Goal: Task Accomplishment & Management: Manage account settings

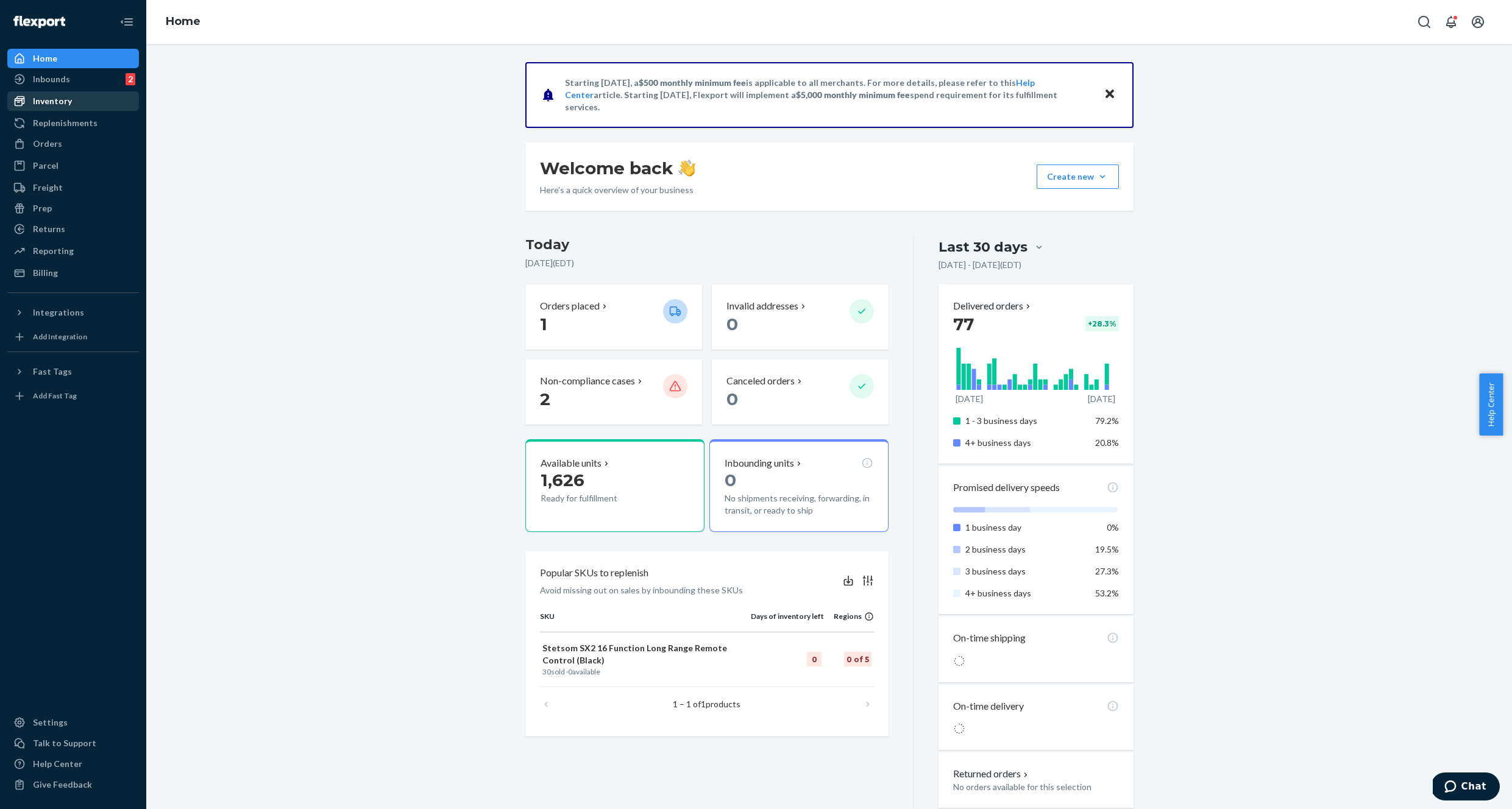
click at [58, 105] on div "Inventory" at bounding box center [52, 101] width 39 height 13
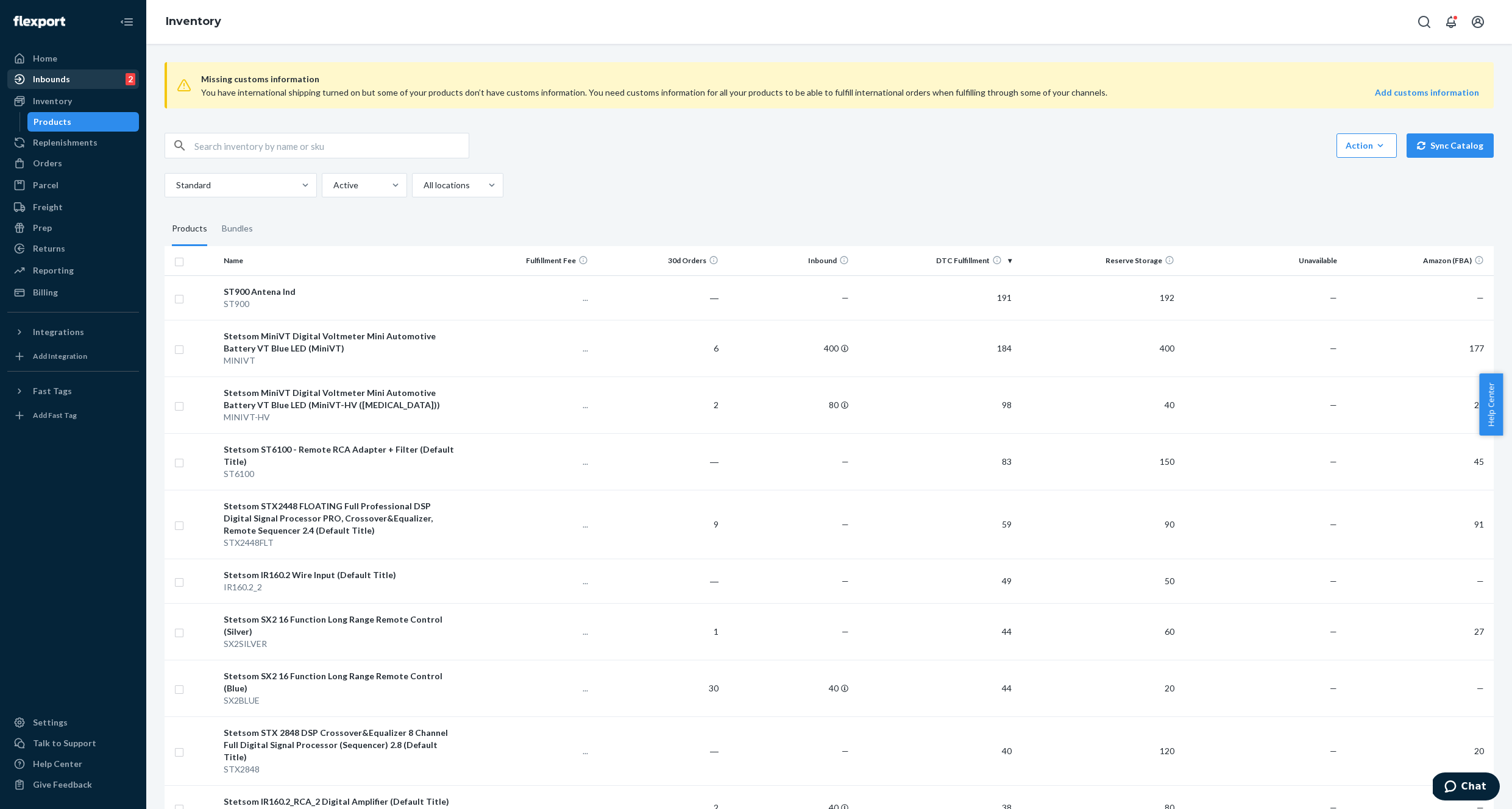
click at [67, 80] on div "Inbounds" at bounding box center [52, 79] width 37 height 13
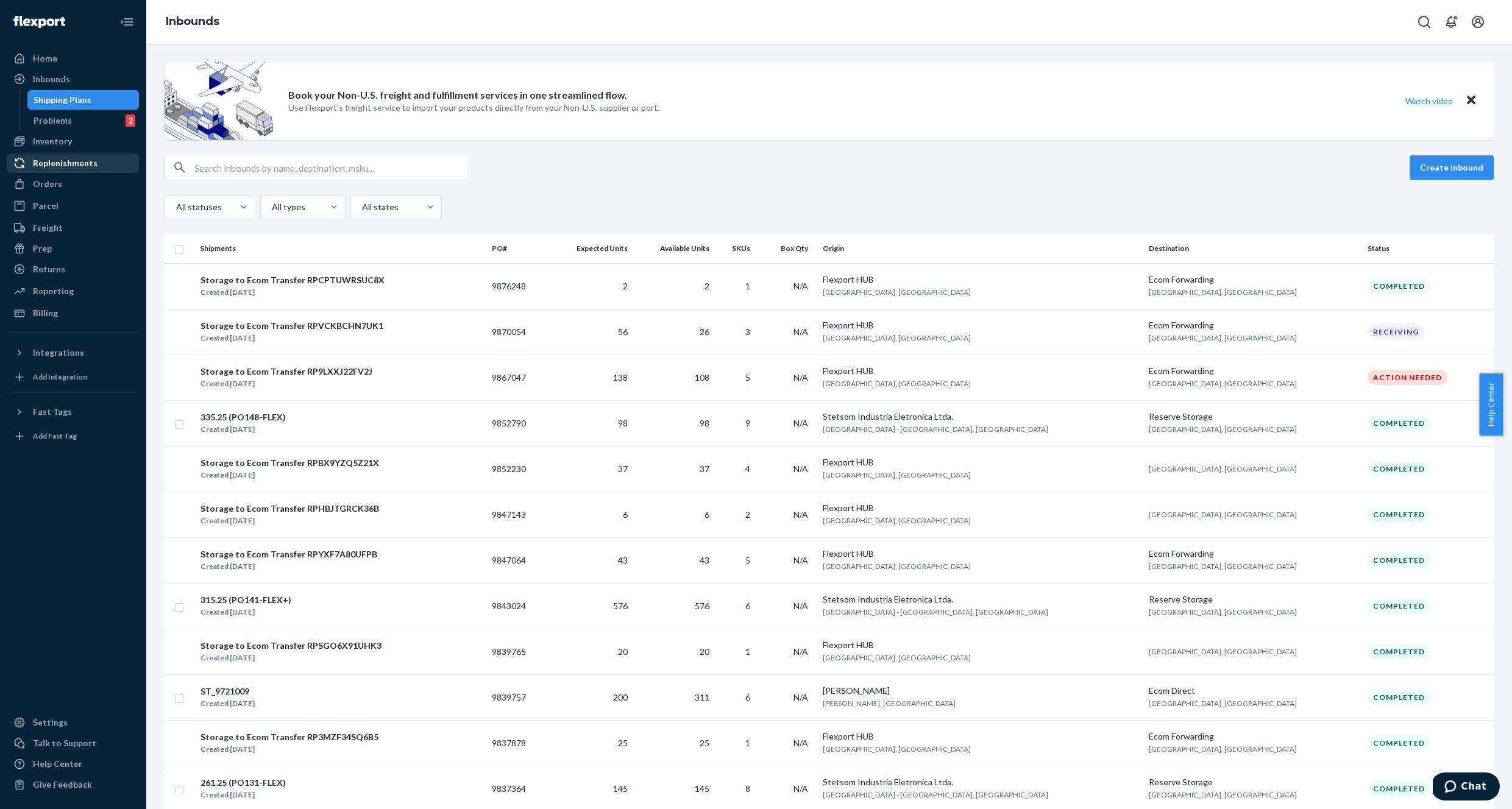
click at [88, 160] on div "Replenishments" at bounding box center [66, 163] width 65 height 13
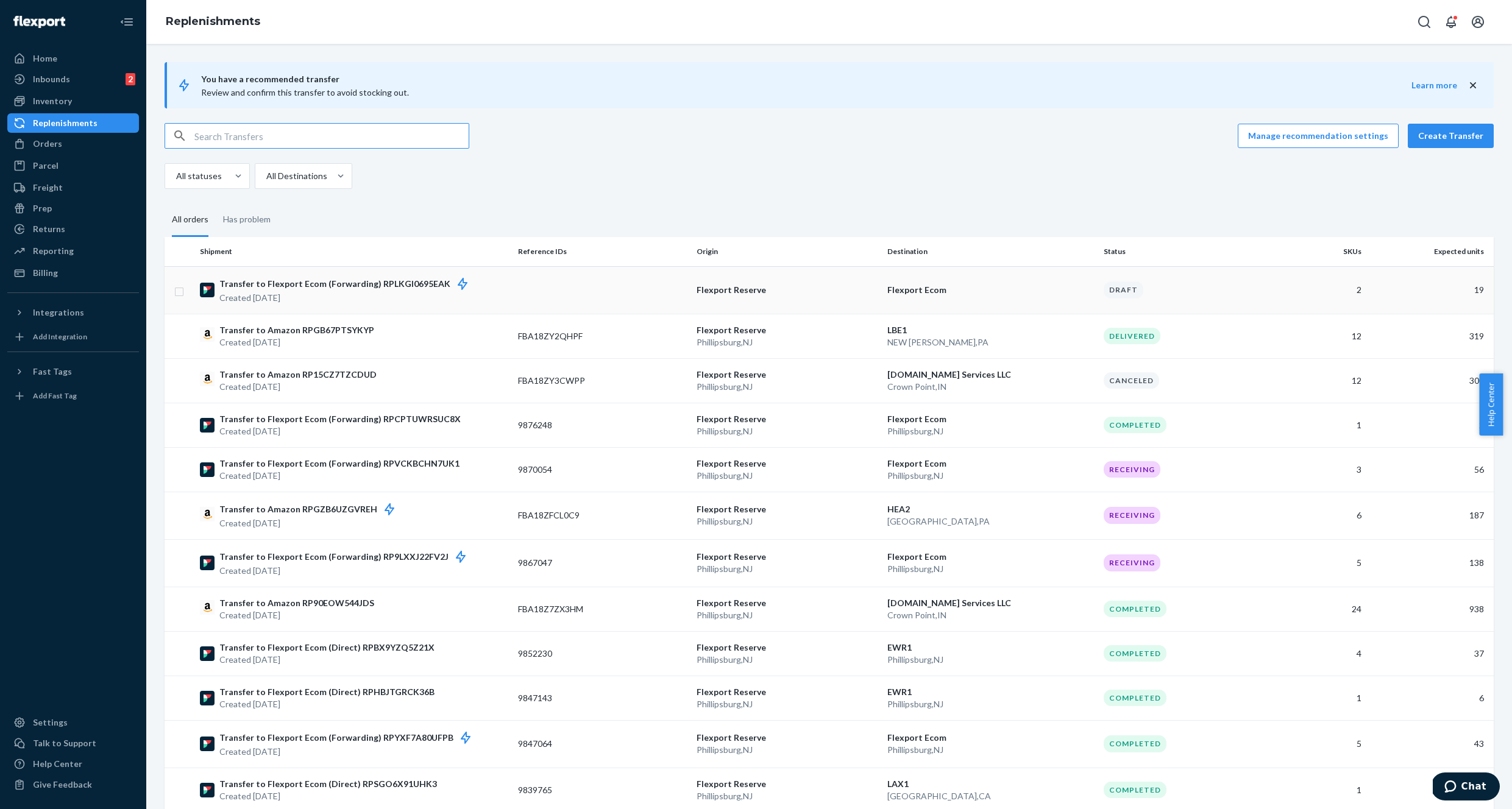
click at [343, 286] on p "Transfer to Flexport Ecom (Forwarding) RPLKGI0695EAK" at bounding box center [349, 284] width 260 height 15
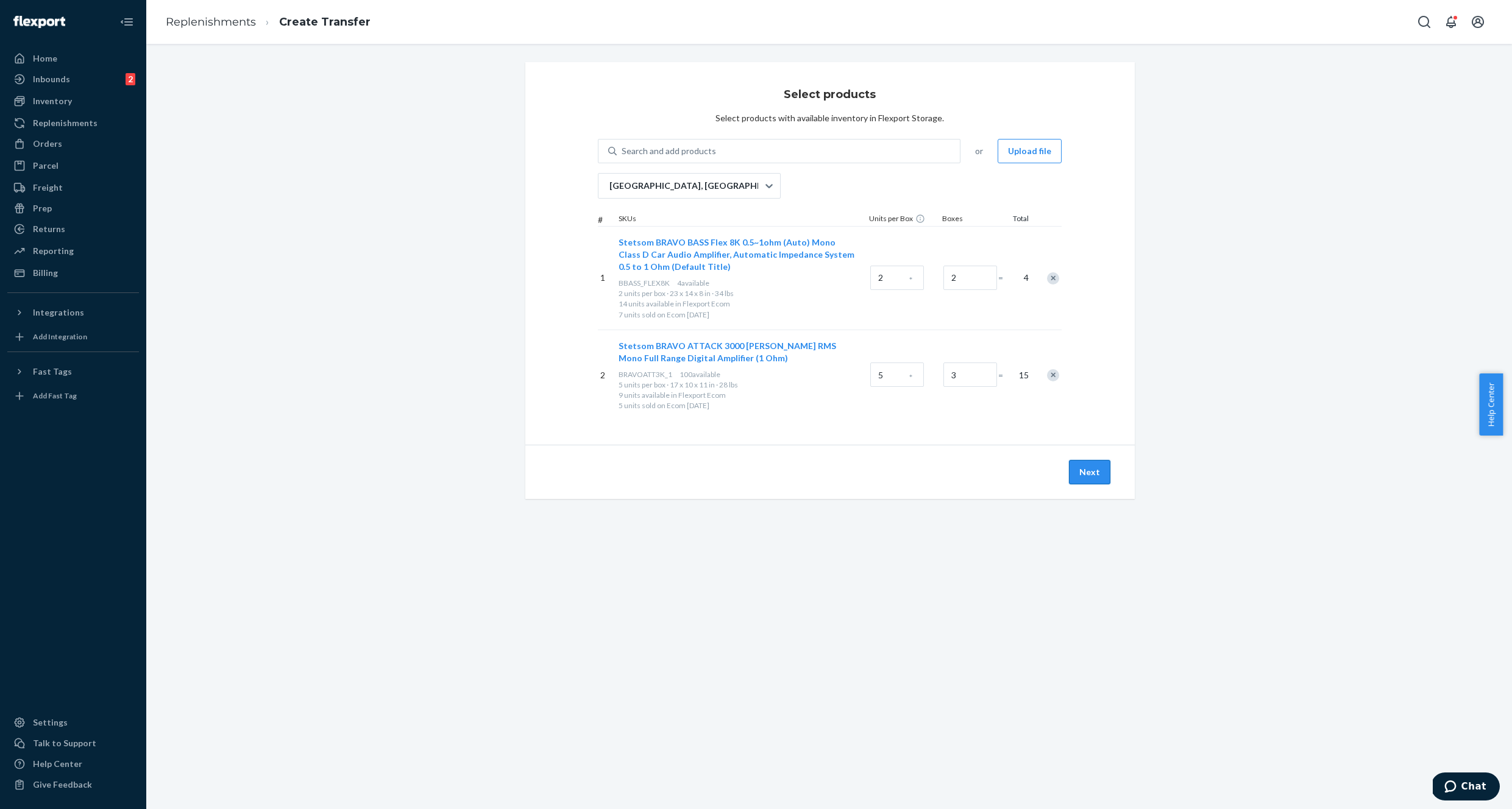
click at [1083, 472] on button "Next" at bounding box center [1090, 472] width 41 height 24
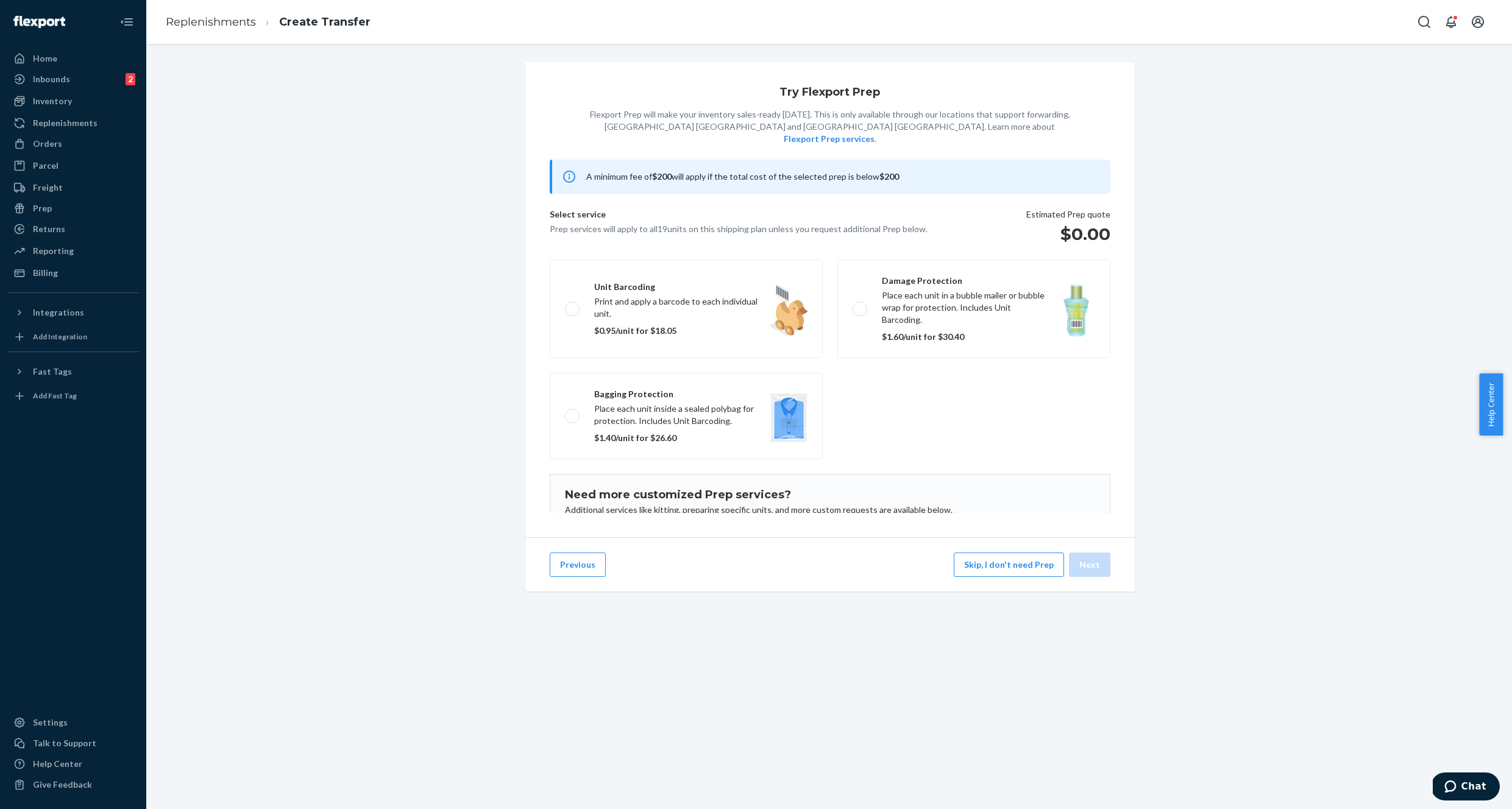
scroll to position [79, 0]
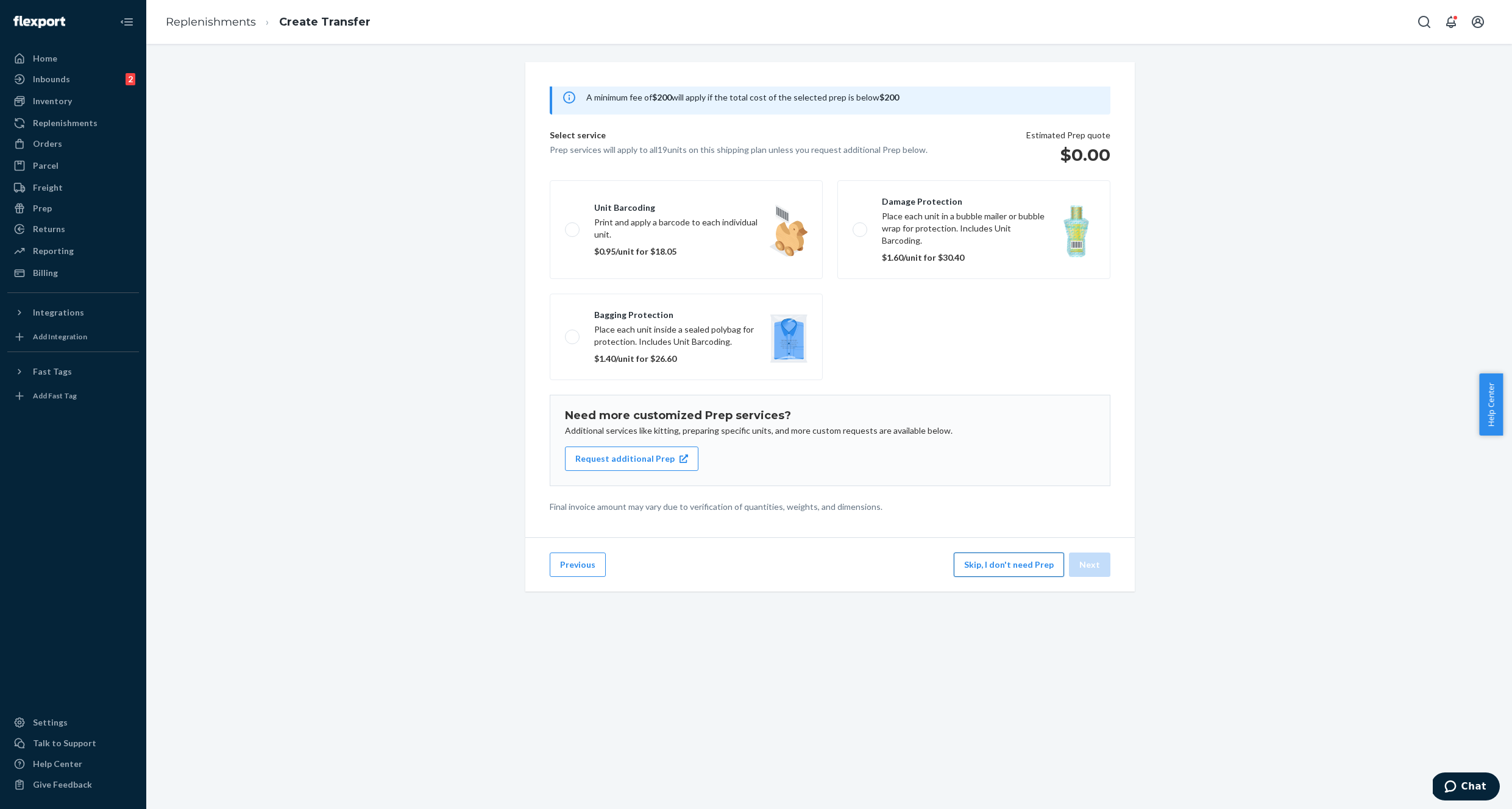
click at [1026, 575] on button "Skip, I don't need Prep" at bounding box center [1009, 564] width 111 height 24
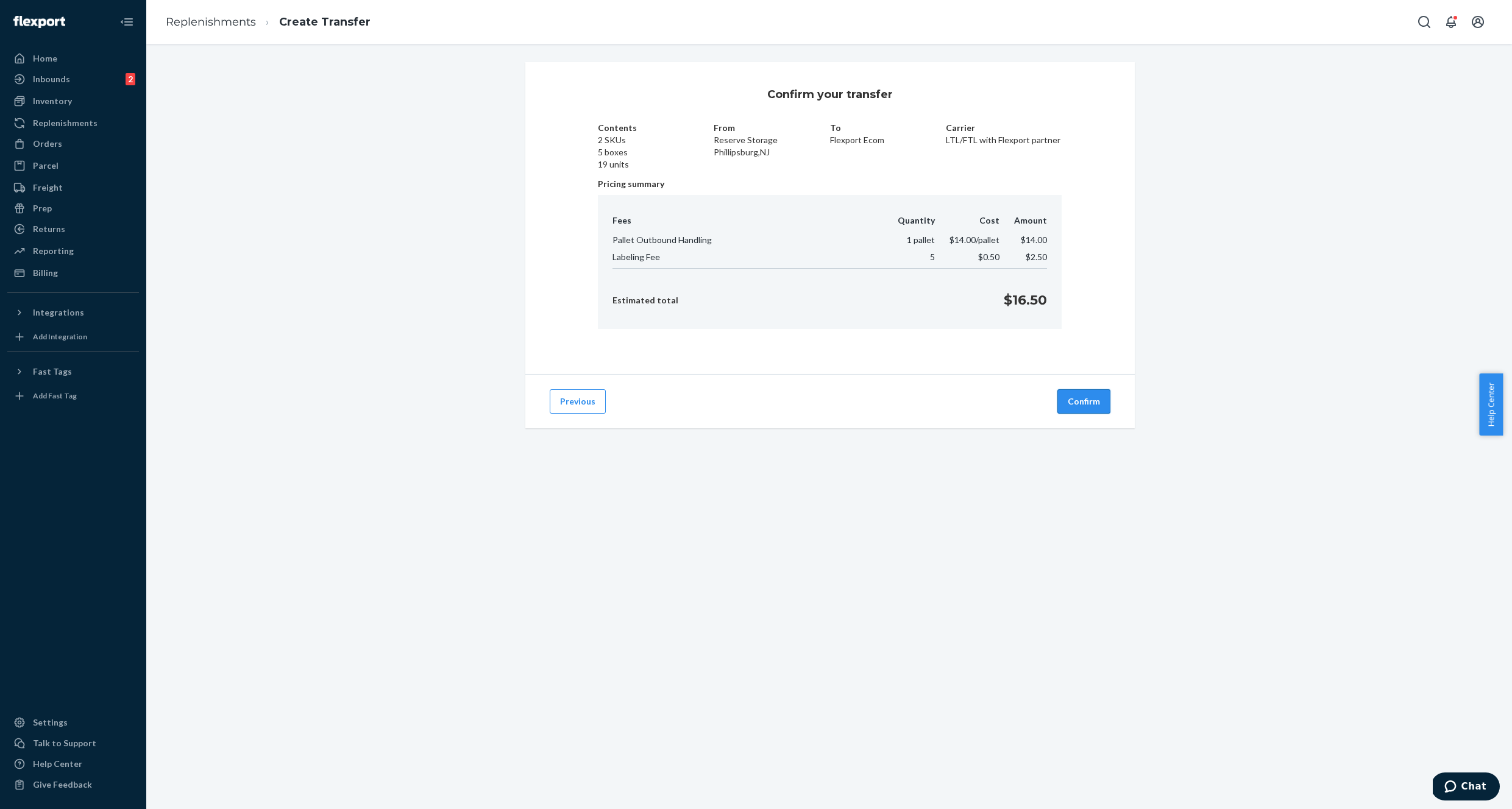
click at [1076, 407] on button "Confirm" at bounding box center [1084, 401] width 53 height 24
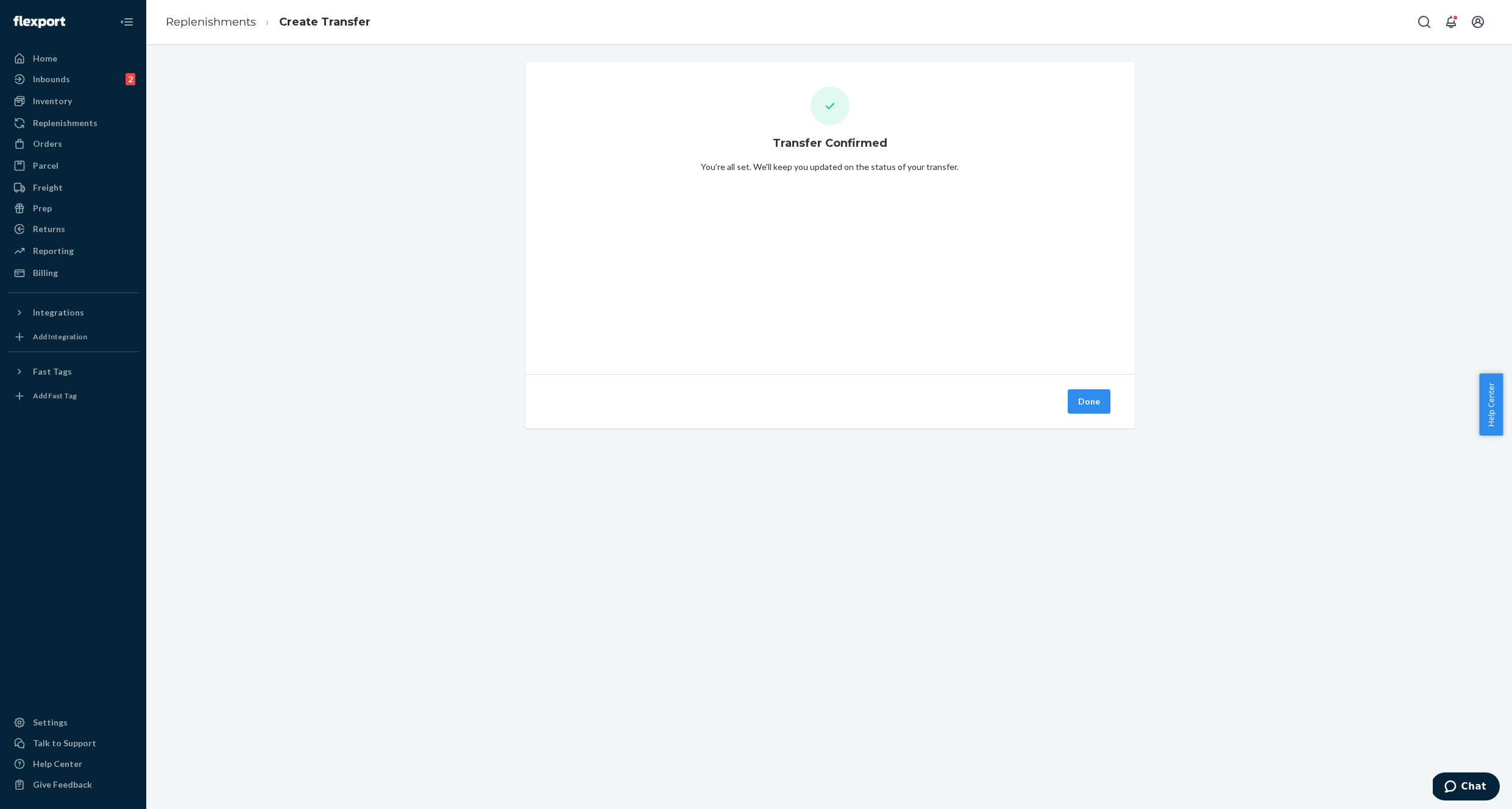
click at [1098, 402] on button "Done" at bounding box center [1090, 401] width 43 height 24
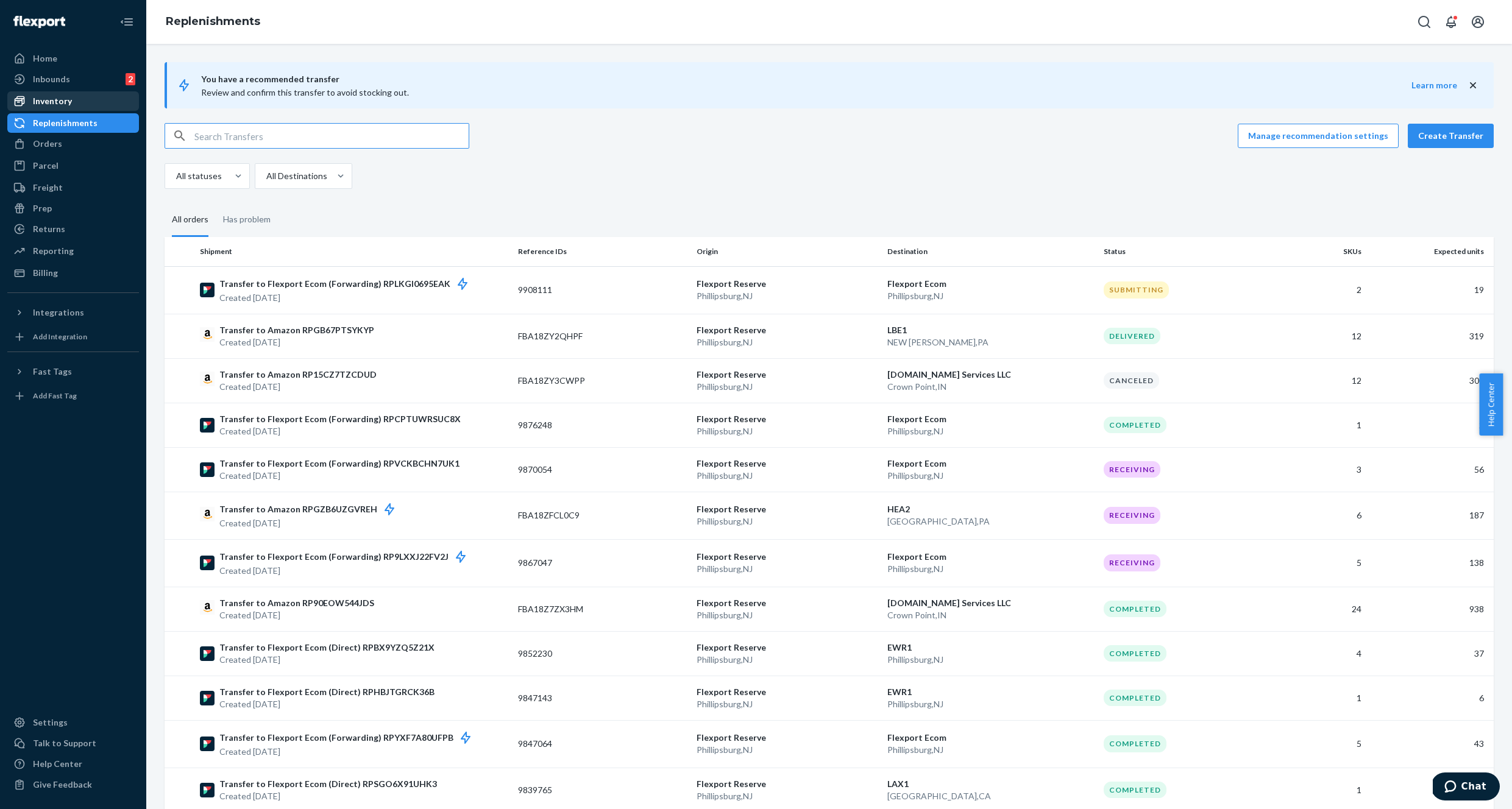
click at [71, 103] on div "Inventory" at bounding box center [73, 101] width 129 height 17
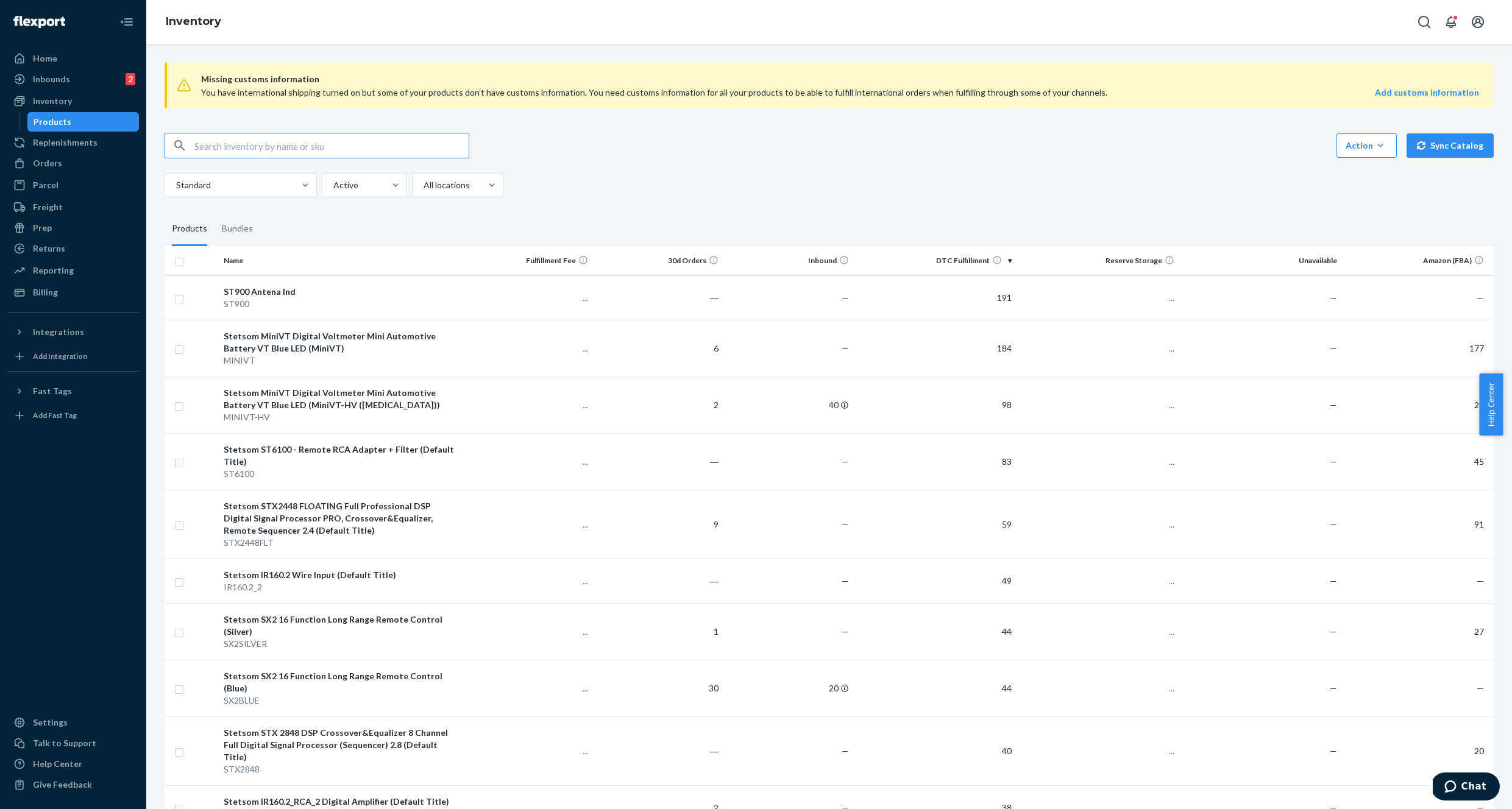
click at [245, 145] on input "text" at bounding box center [332, 145] width 274 height 24
type input "12k"
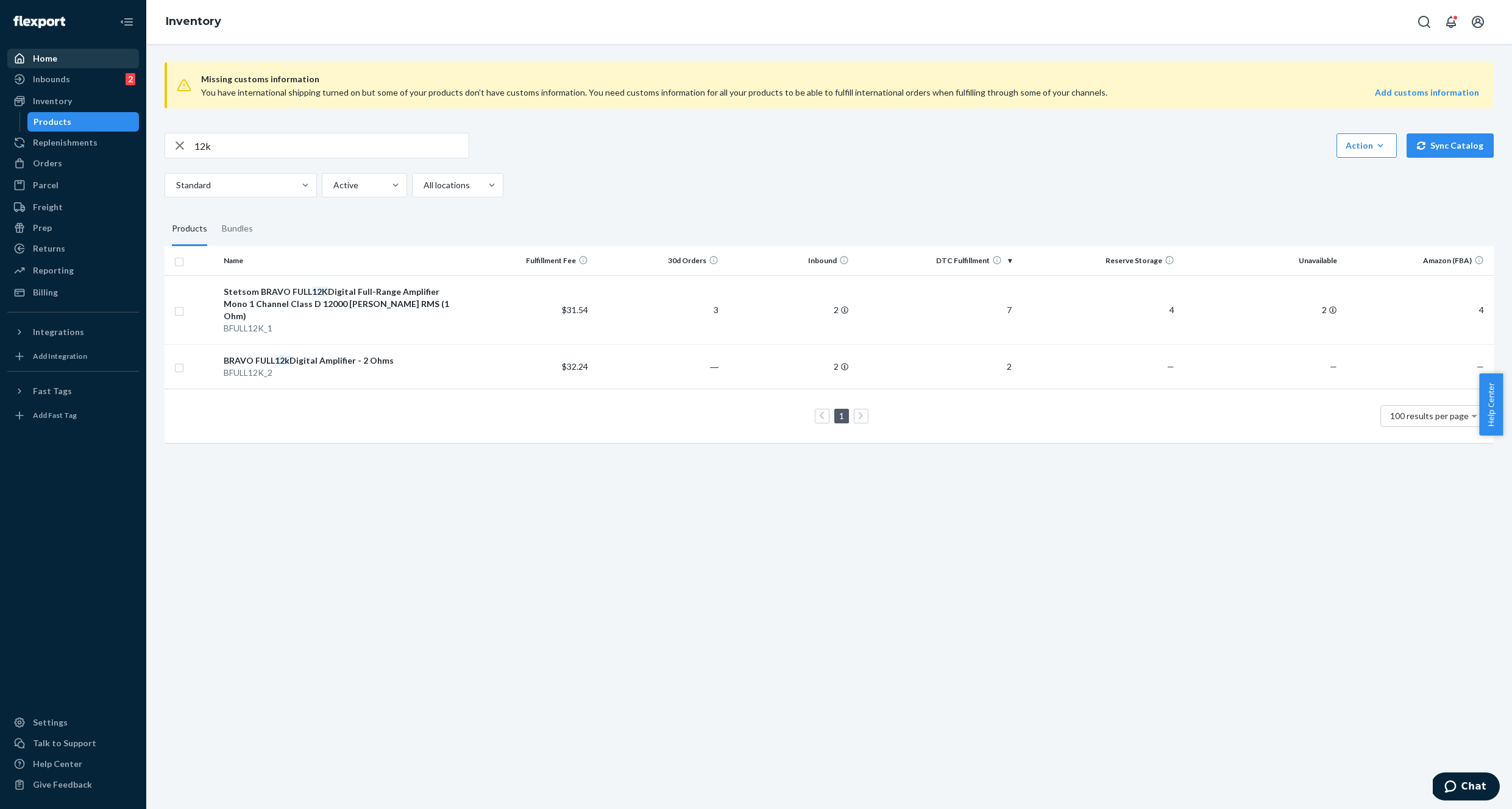
click at [56, 60] on div "Home" at bounding box center [73, 58] width 129 height 17
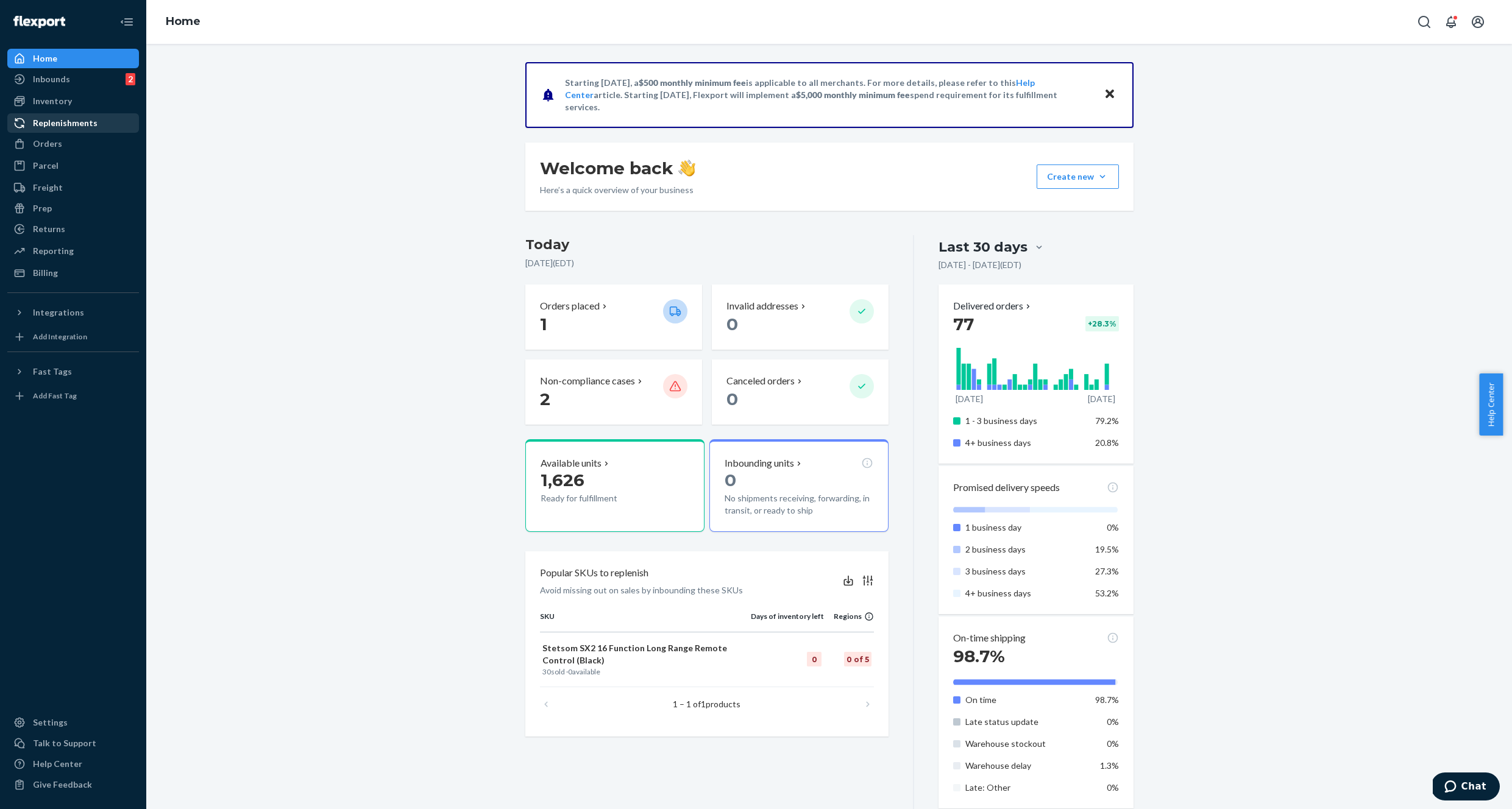
click at [45, 117] on div "Replenishments" at bounding box center [66, 123] width 65 height 13
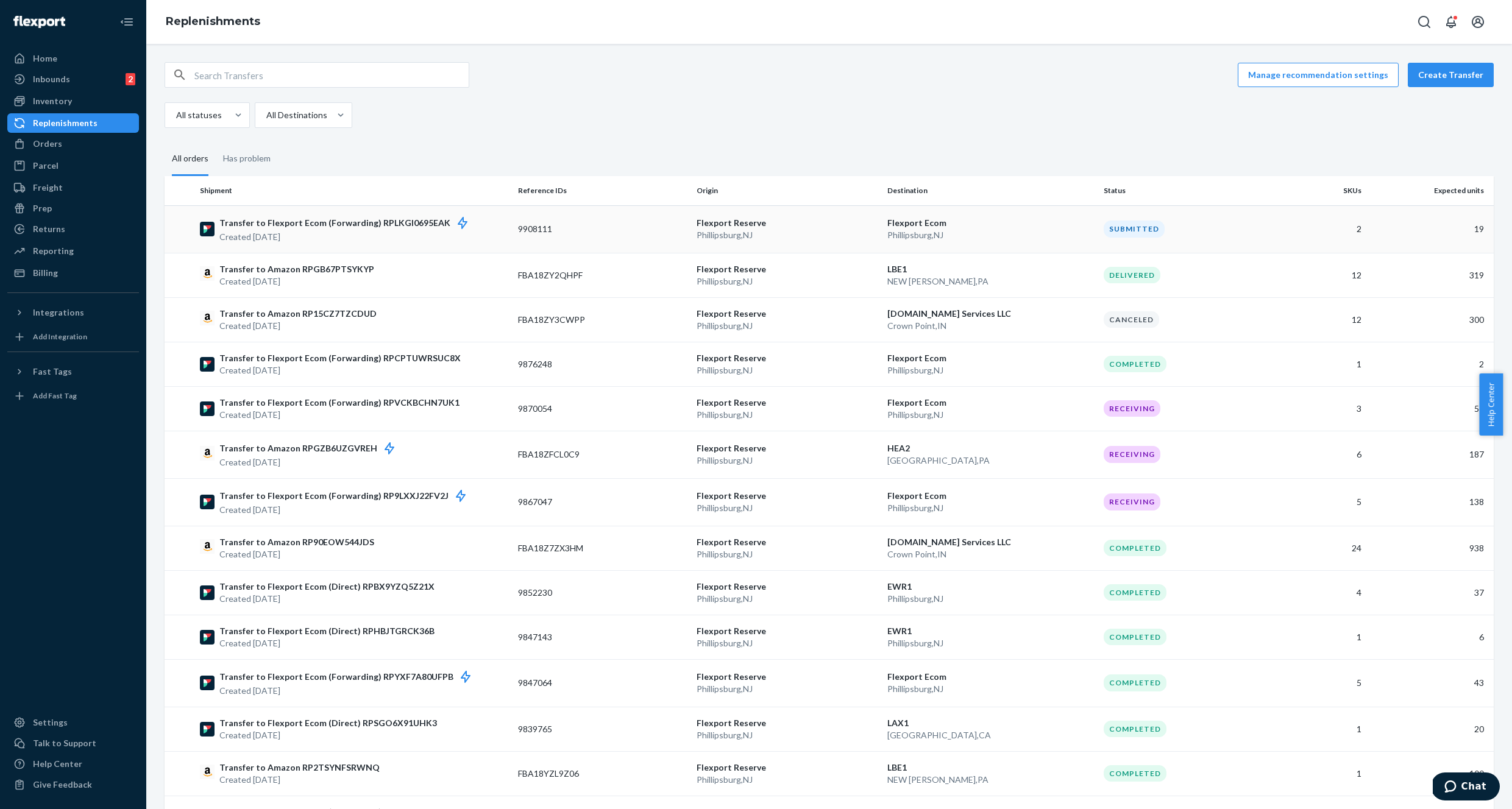
click at [360, 231] on p "Created [DATE]" at bounding box center [349, 237] width 260 height 13
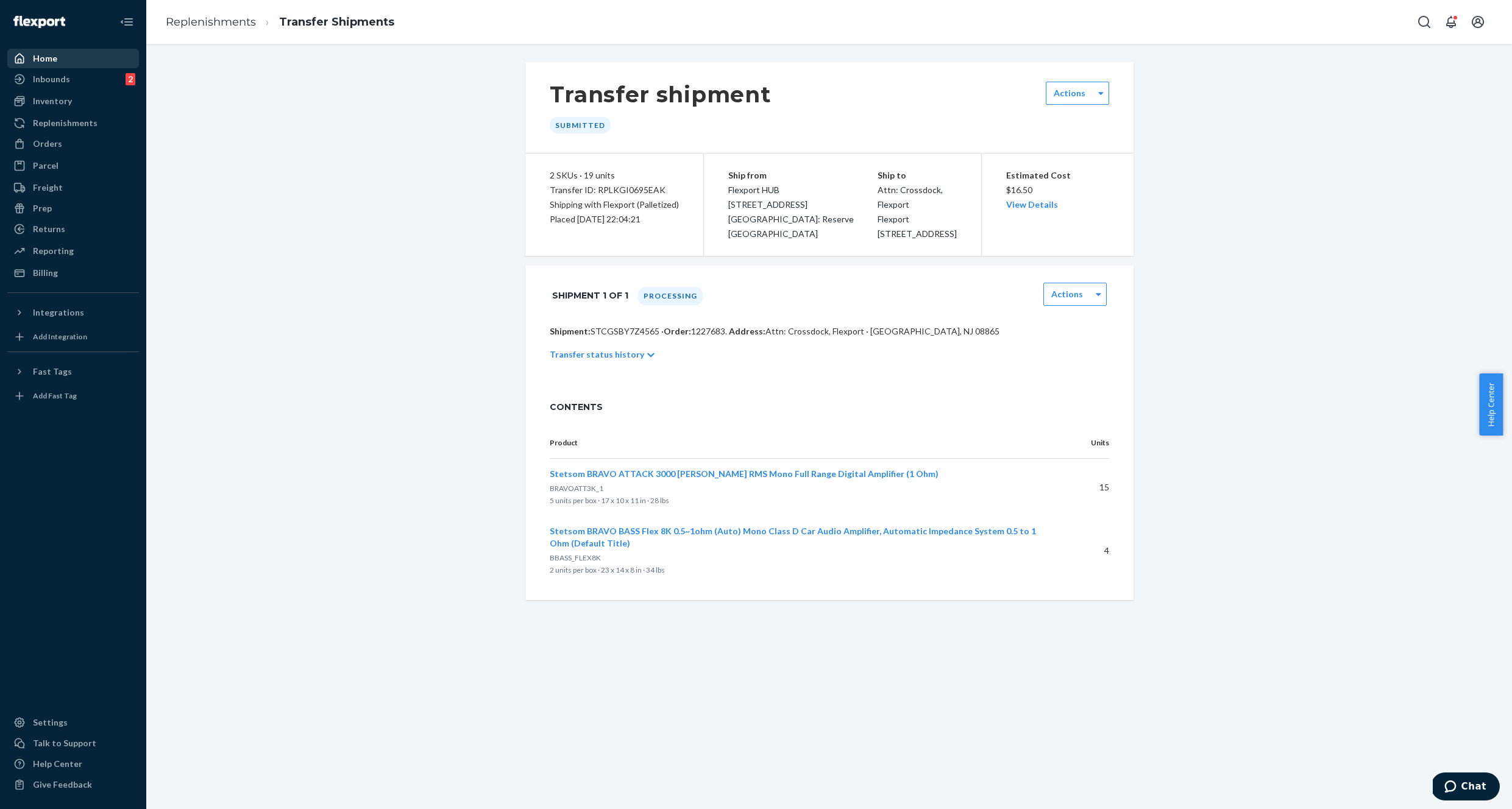
click at [44, 63] on div "Home" at bounding box center [45, 58] width 24 height 13
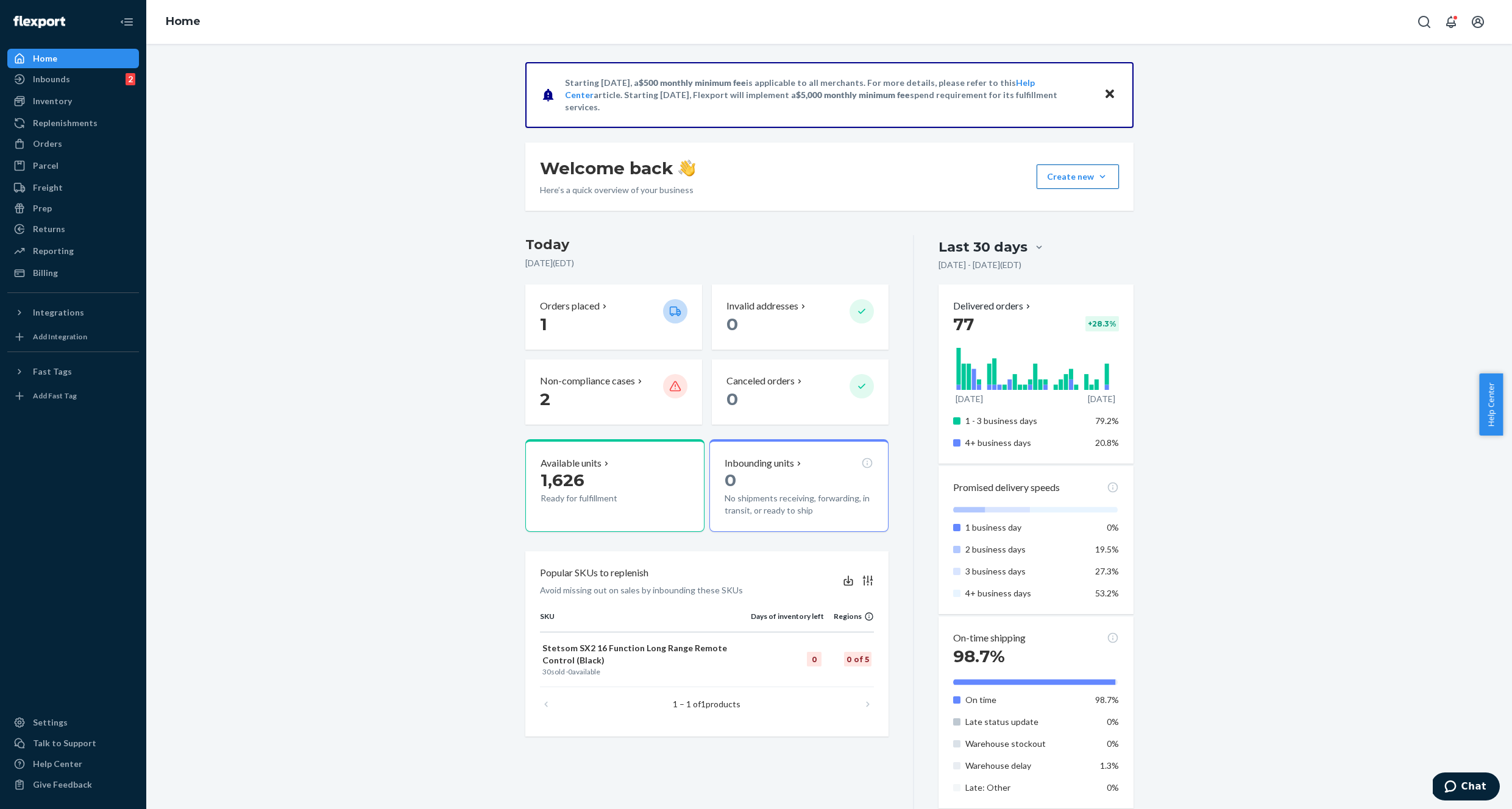
click at [1106, 90] on icon "Close" at bounding box center [1110, 94] width 9 height 15
